Goal: Information Seeking & Learning: Learn about a topic

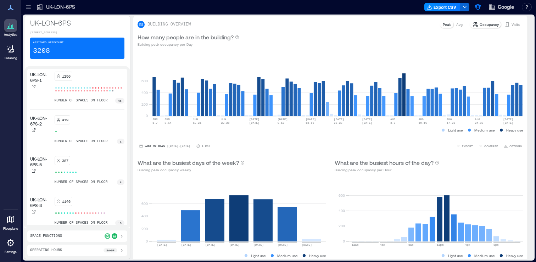
click at [8, 243] on icon at bounding box center [10, 242] width 7 height 7
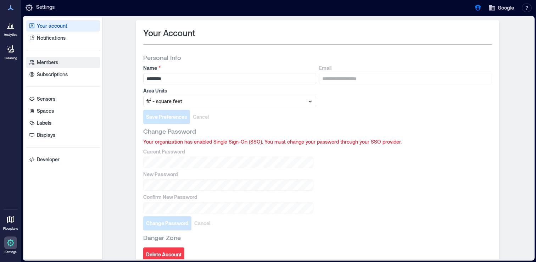
click at [67, 68] on link "Members" at bounding box center [63, 62] width 74 height 11
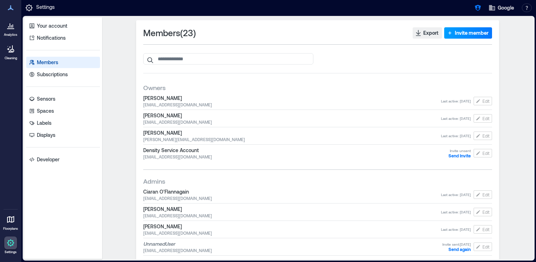
click at [469, 35] on span "Invite member" at bounding box center [471, 32] width 34 height 7
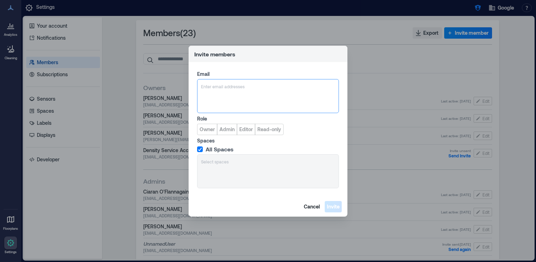
type input "**********"
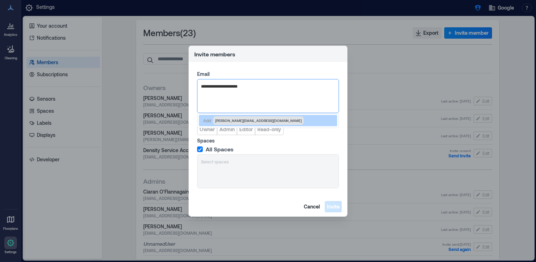
click at [236, 121] on span "[PERSON_NAME][EMAIL_ADDRESS][DOMAIN_NAME]" at bounding box center [258, 121] width 86 height 6
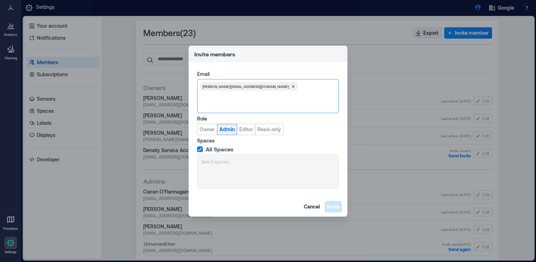
click at [231, 131] on span "Admin" at bounding box center [226, 129] width 15 height 7
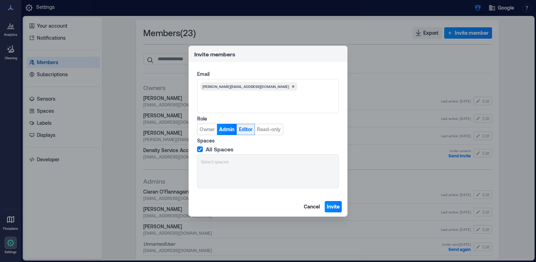
click at [240, 129] on span "Editor" at bounding box center [245, 129] width 13 height 7
click at [333, 206] on span "Invite" at bounding box center [333, 206] width 13 height 7
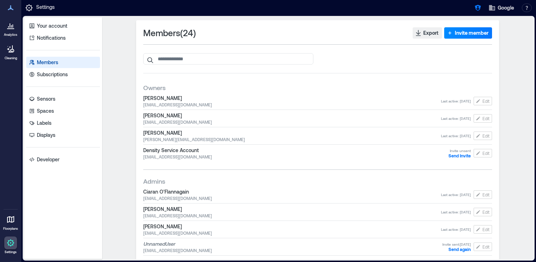
click at [5, 34] on p "Analytics" at bounding box center [10, 35] width 13 height 4
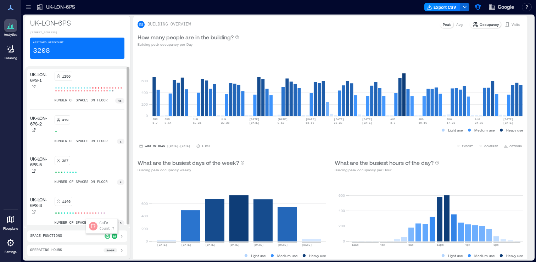
scroll to position [4, 0]
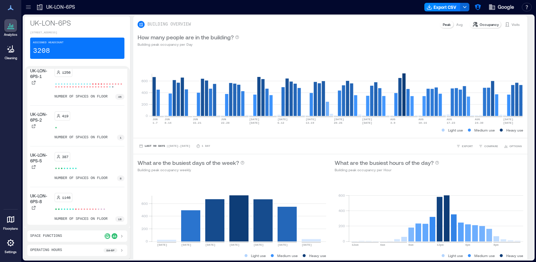
click at [121, 238] on icon at bounding box center [122, 236] width 6 height 6
click at [117, 221] on div "42" at bounding box center [116, 221] width 16 height 6
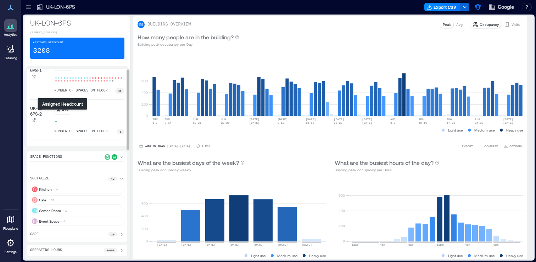
scroll to position [0, 0]
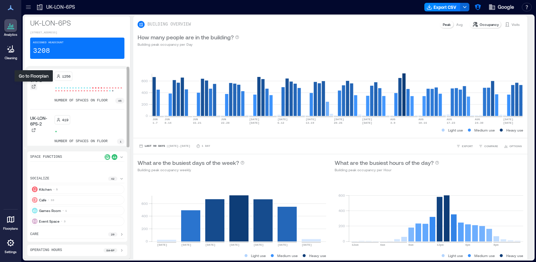
click at [35, 88] on icon at bounding box center [34, 86] width 4 height 4
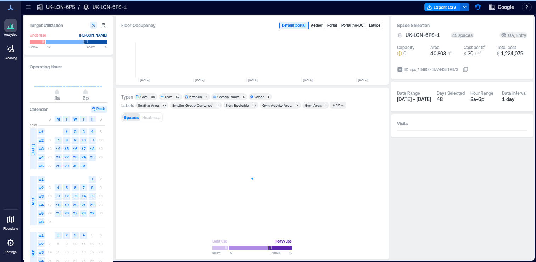
scroll to position [0, 358]
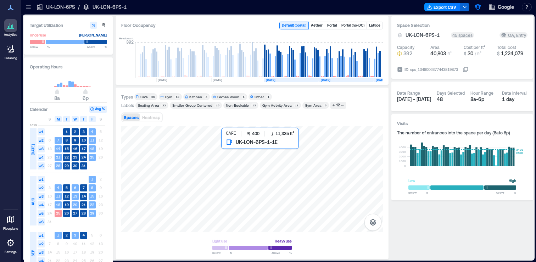
click at [321, 166] on div at bounding box center [251, 179] width 261 height 106
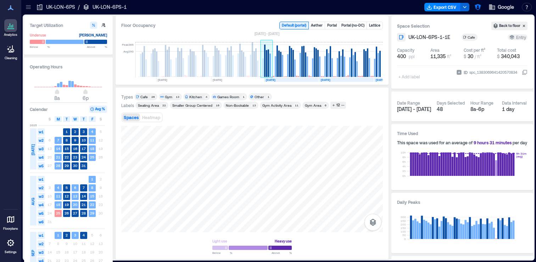
click at [267, 60] on rect at bounding box center [266, 59] width 12 height 35
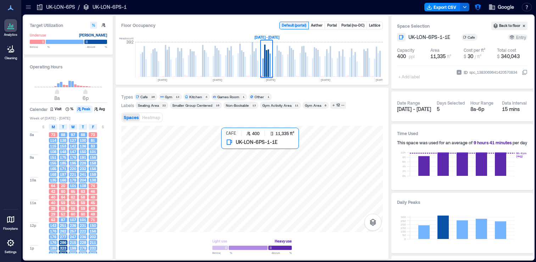
click at [328, 177] on div at bounding box center [251, 179] width 261 height 106
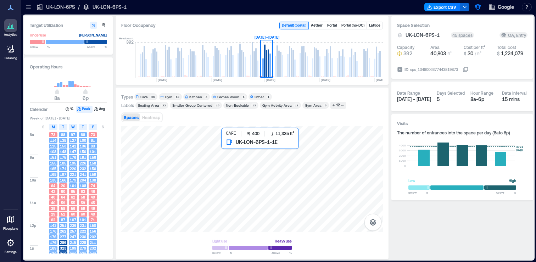
click at [312, 164] on div at bounding box center [251, 179] width 261 height 106
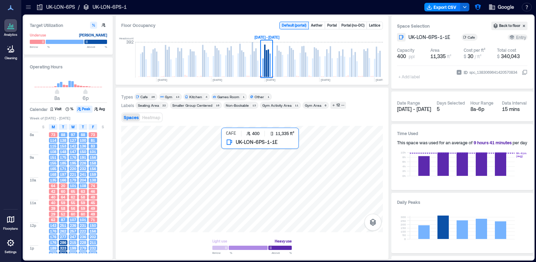
click at [328, 182] on div at bounding box center [251, 179] width 261 height 106
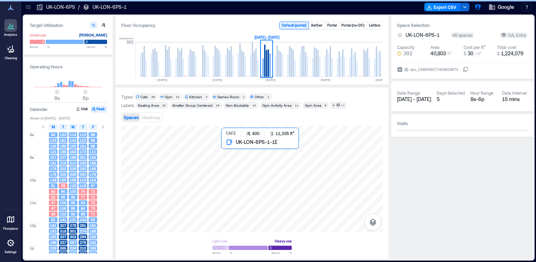
click at [328, 182] on div at bounding box center [251, 179] width 261 height 106
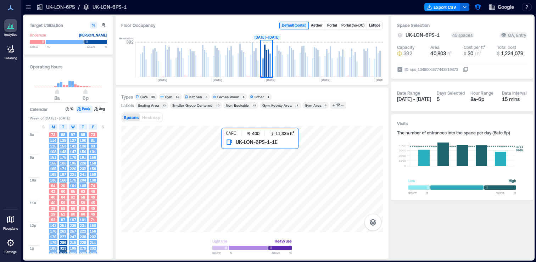
click at [325, 180] on div at bounding box center [251, 179] width 261 height 106
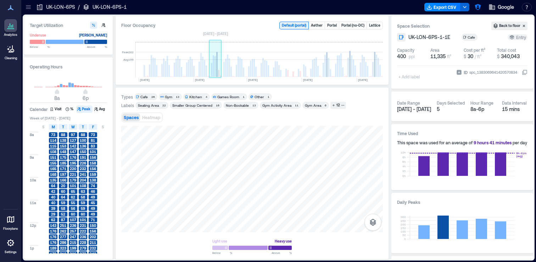
click at [219, 66] on rect at bounding box center [215, 59] width 12 height 35
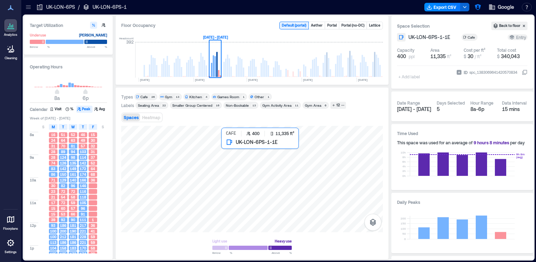
click at [334, 166] on div at bounding box center [251, 179] width 261 height 106
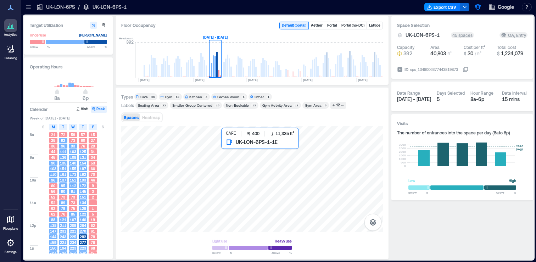
click at [334, 166] on div at bounding box center [251, 179] width 261 height 106
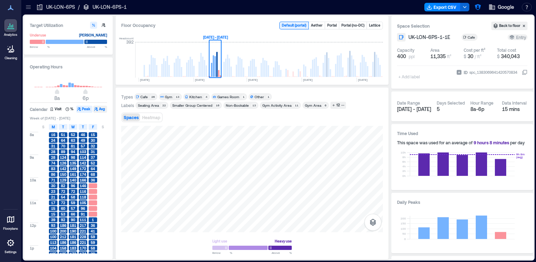
click at [100, 110] on button "Avg" at bounding box center [100, 109] width 14 height 7
click at [228, 66] on rect at bounding box center [228, 67] width 1 height 18
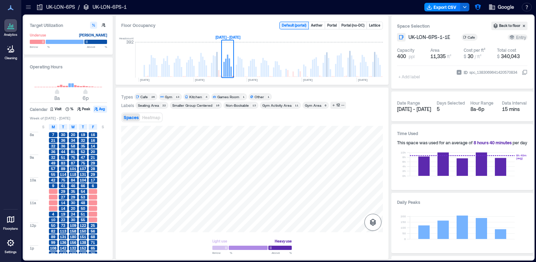
click at [370, 224] on icon "button" at bounding box center [372, 222] width 9 height 9
click at [377, 188] on div "Sensors" at bounding box center [372, 186] width 13 height 13
click at [259, 140] on div "H3GVT144" at bounding box center [251, 179] width 261 height 106
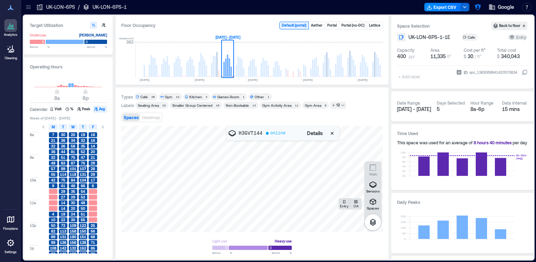
click at [317, 133] on span "Details" at bounding box center [315, 133] width 16 height 7
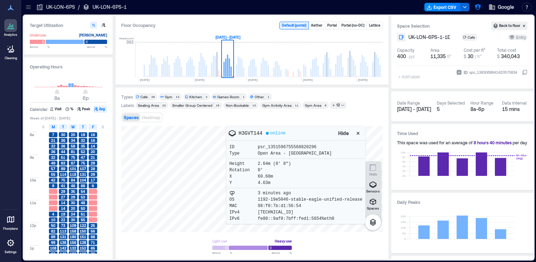
click at [310, 118] on div "Spaces Heatmap" at bounding box center [251, 117] width 261 height 14
click at [358, 134] on icon "button" at bounding box center [357, 133] width 3 height 3
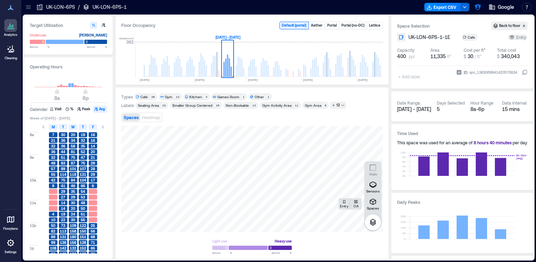
click at [26, 10] on icon at bounding box center [28, 7] width 7 height 7
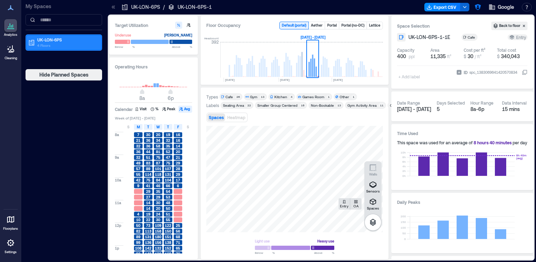
click at [51, 43] on p "4 Floors" at bounding box center [67, 46] width 60 height 6
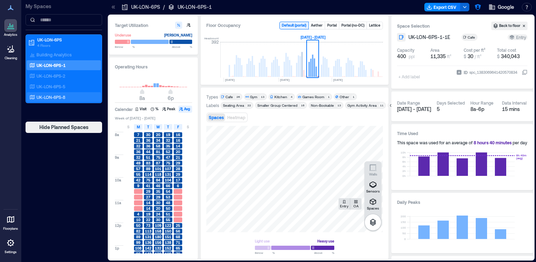
click at [80, 97] on div "UK-LON-6PS-8" at bounding box center [62, 97] width 69 height 7
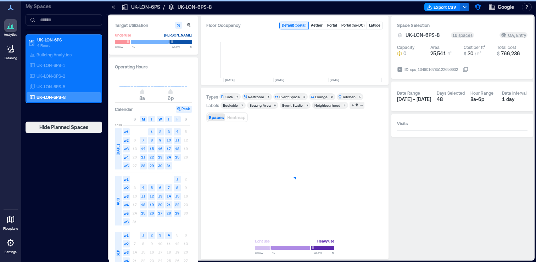
scroll to position [0, 492]
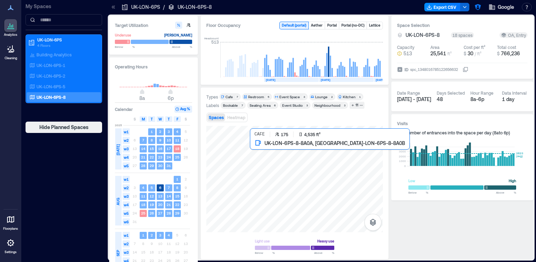
click at [277, 163] on div at bounding box center [294, 179] width 176 height 106
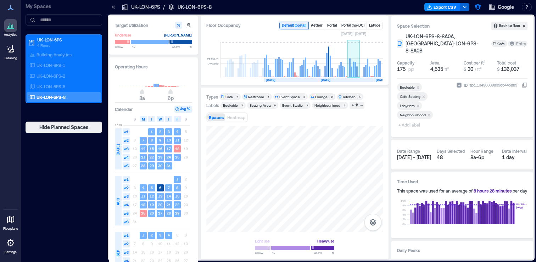
click at [355, 73] on rect at bounding box center [354, 69] width 1 height 15
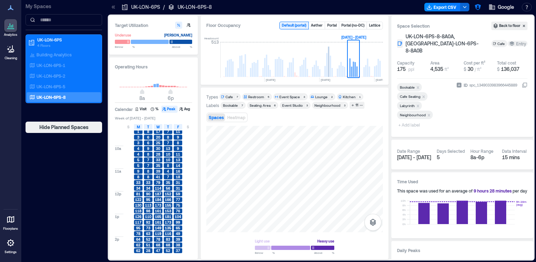
scroll to position [28, 0]
